Goal: Task Accomplishment & Management: Complete application form

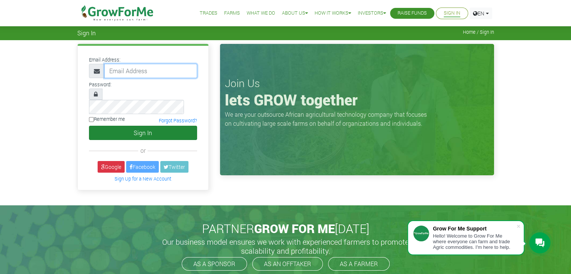
type input "linda@growforme.com"
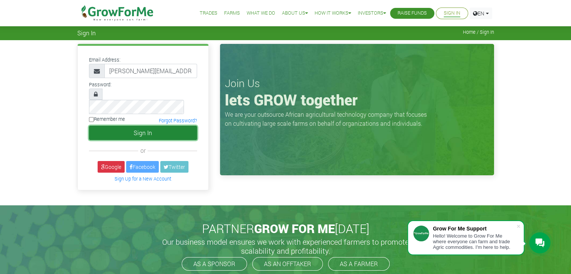
click at [135, 126] on button "Sign In" at bounding box center [143, 133] width 108 height 14
